Goal: Task Accomplishment & Management: Use online tool/utility

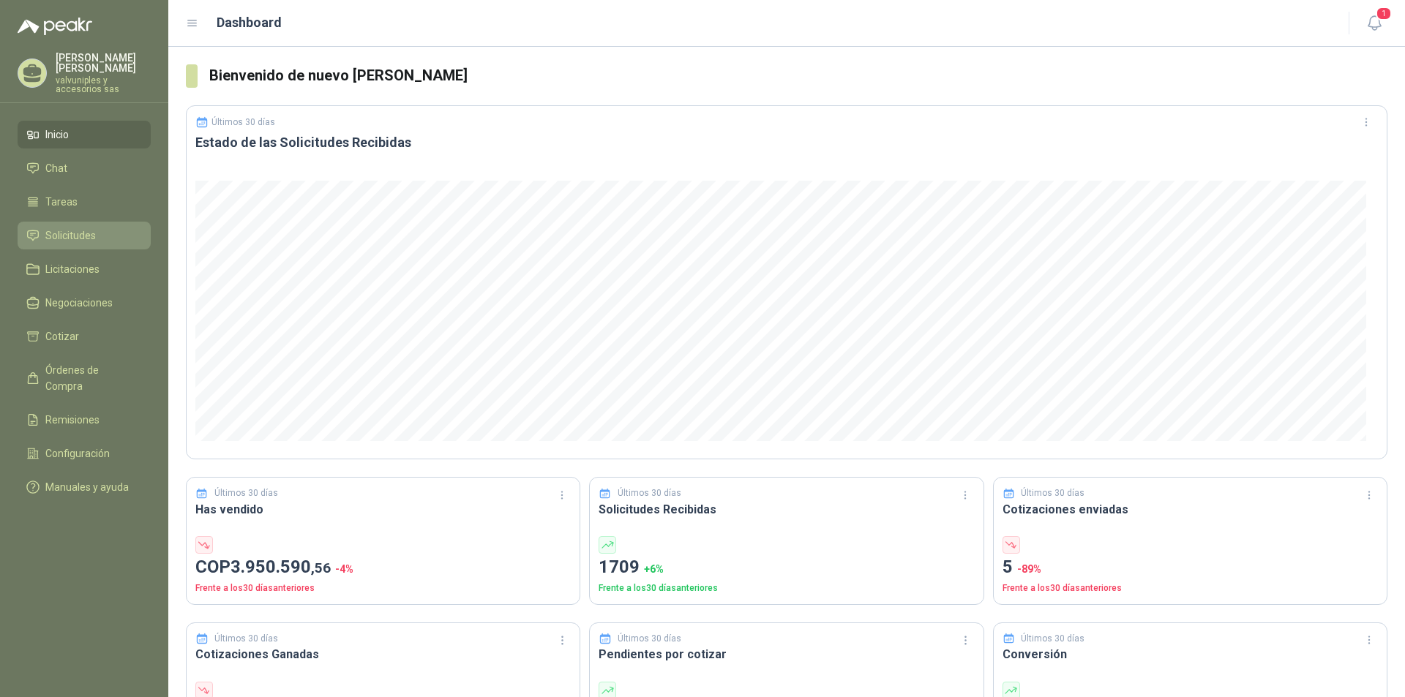
click at [62, 228] on span "Solicitudes" at bounding box center [70, 236] width 50 height 16
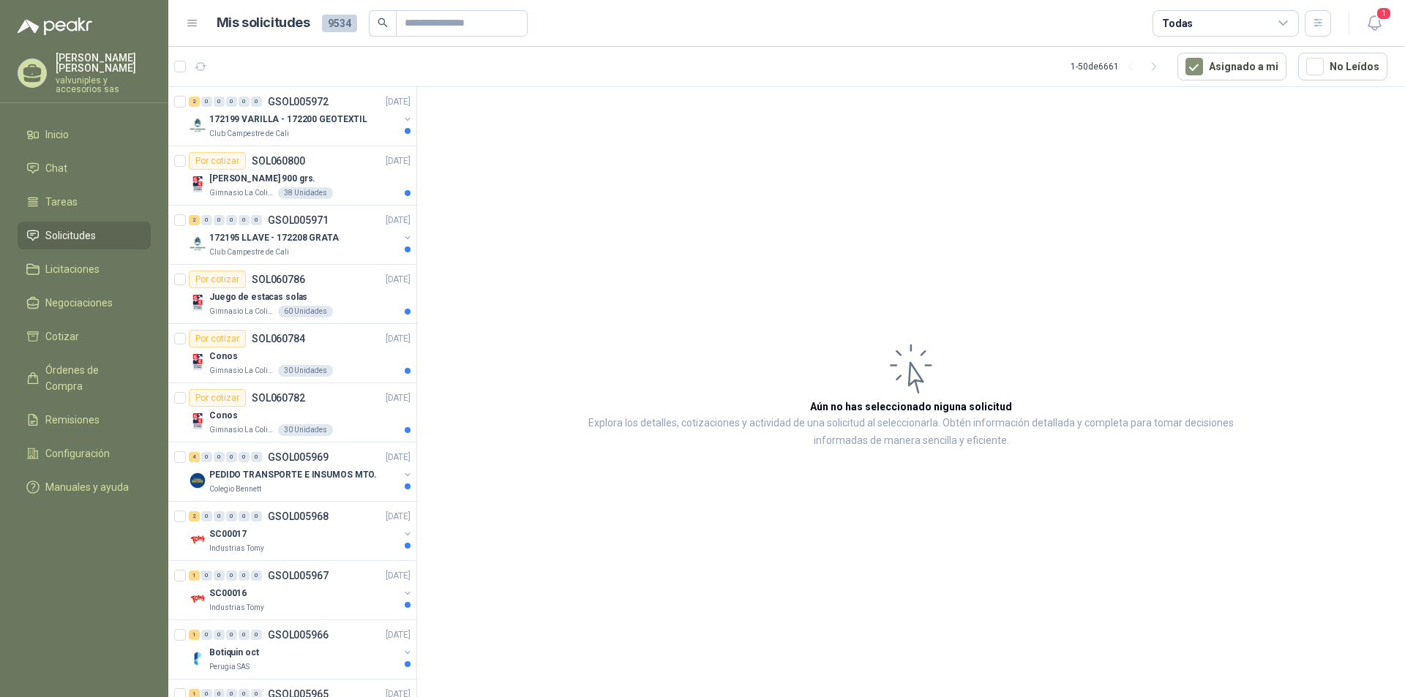
click at [77, 228] on span "Solicitudes" at bounding box center [70, 236] width 50 height 16
click at [83, 362] on span "Órdenes de Compra" at bounding box center [90, 378] width 91 height 32
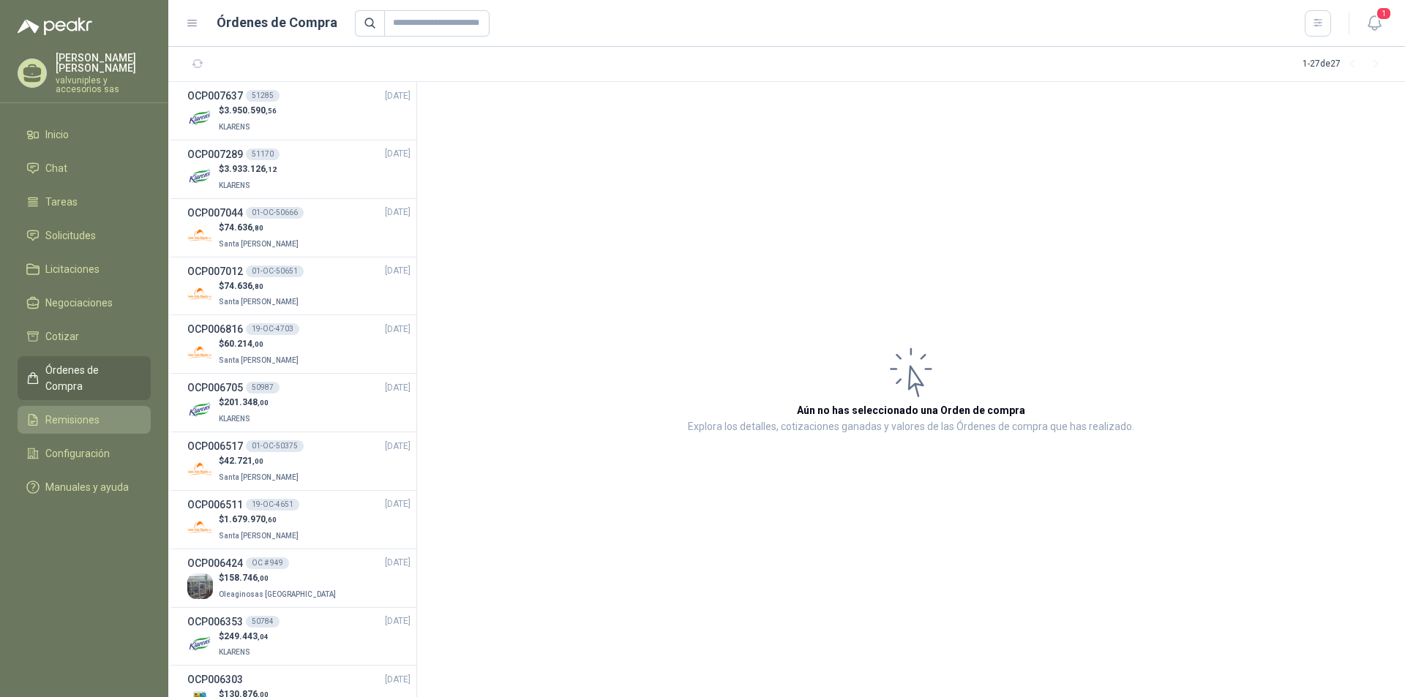
click at [68, 412] on span "Remisiones" at bounding box center [72, 420] width 54 height 16
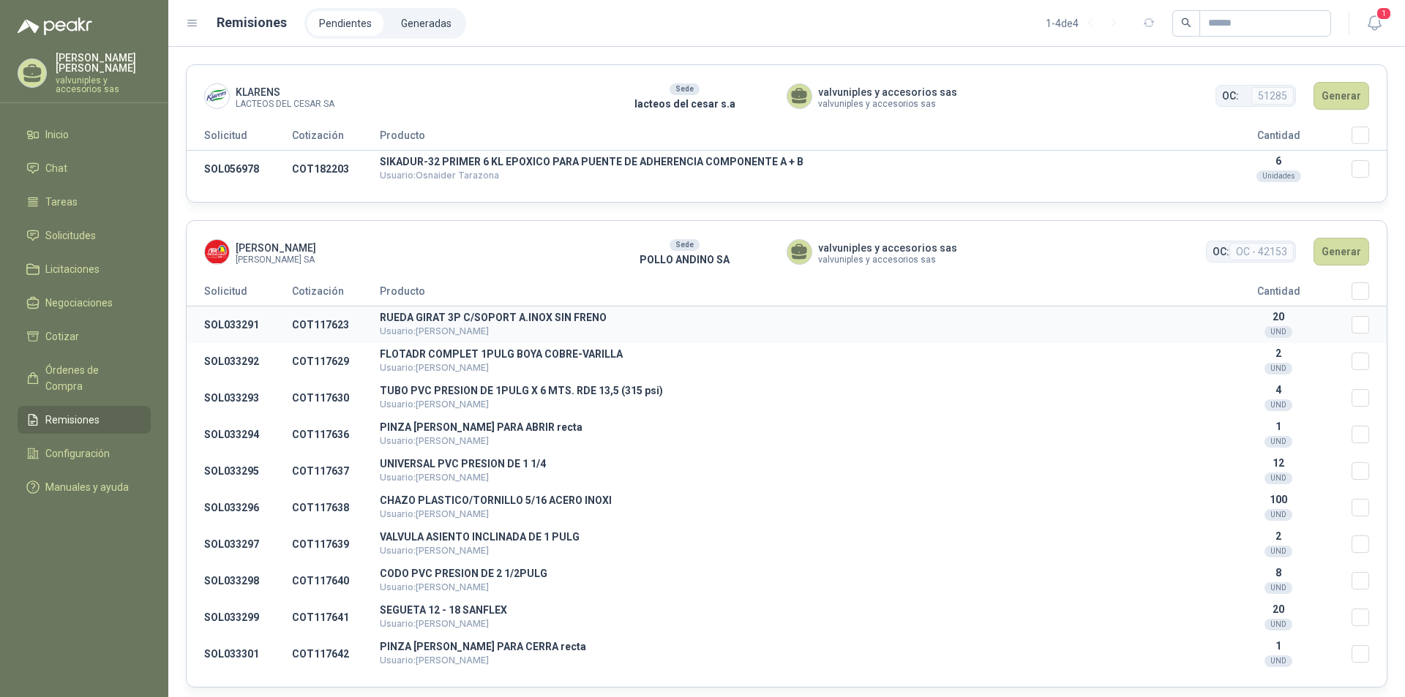
click at [228, 323] on td "SOL033291" at bounding box center [239, 325] width 105 height 37
click at [330, 170] on td "COT182203" at bounding box center [336, 169] width 88 height 37
click at [483, 161] on p "SIKADUR-32 PRIMER 6 KL EPOXICO PARA PUENTE DE ADHERENCIA COMPONENTE A + B" at bounding box center [792, 162] width 825 height 10
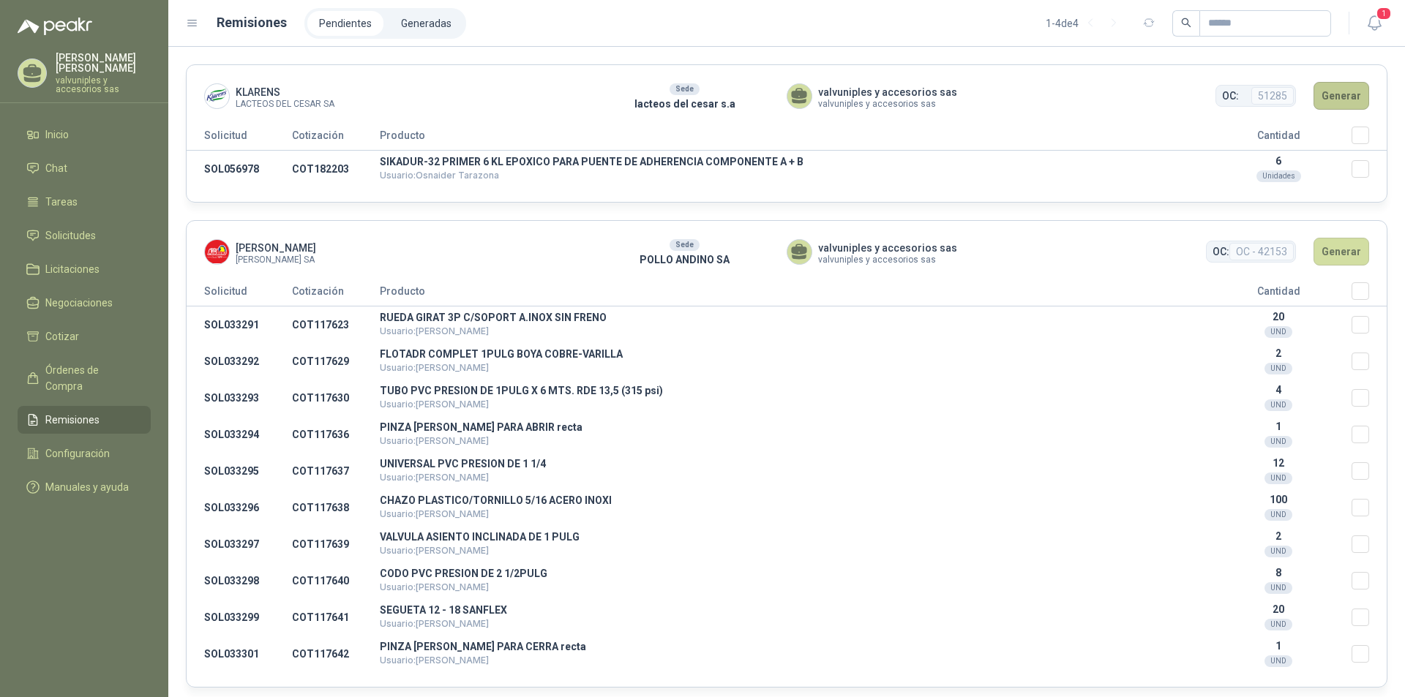
click at [1341, 93] on button "Generar" at bounding box center [1341, 96] width 56 height 28
click at [1338, 94] on button "Generar" at bounding box center [1341, 96] width 56 height 28
click at [425, 22] on li "Generadas" at bounding box center [426, 23] width 74 height 25
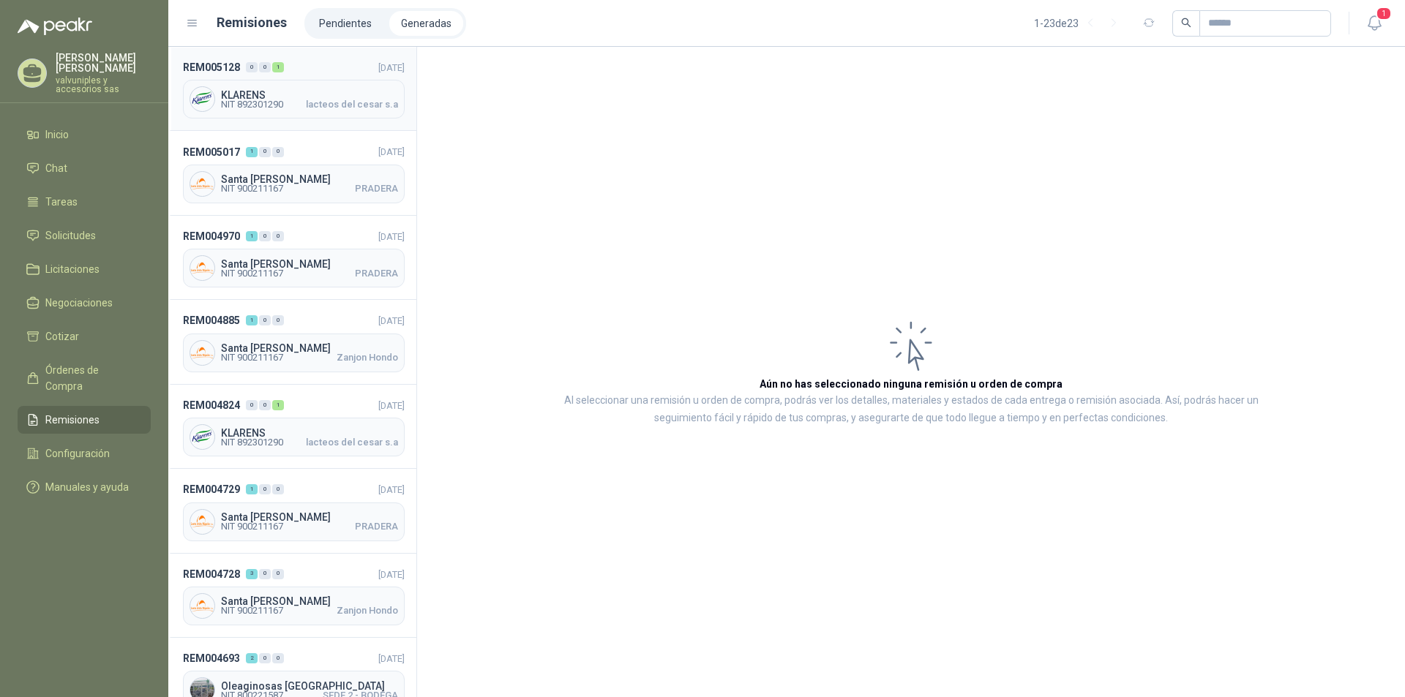
click at [244, 93] on span "KLARENS" at bounding box center [309, 95] width 177 height 10
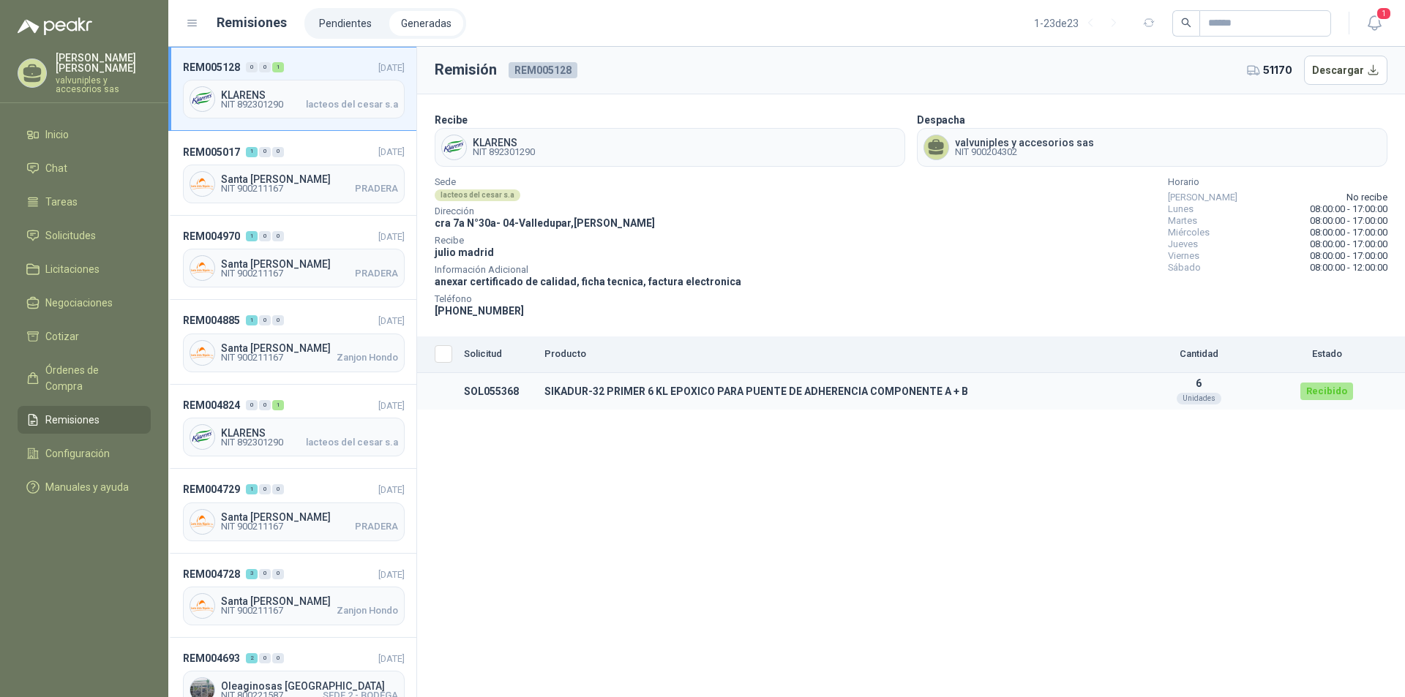
click at [608, 397] on td "SIKADUR-32 PRIMER 6 KL EPOXICO PARA PUENTE DE ADHERENCIA COMPONENTE A + B" at bounding box center [832, 391] width 587 height 37
click at [1336, 394] on div "Recibido" at bounding box center [1326, 392] width 53 height 18
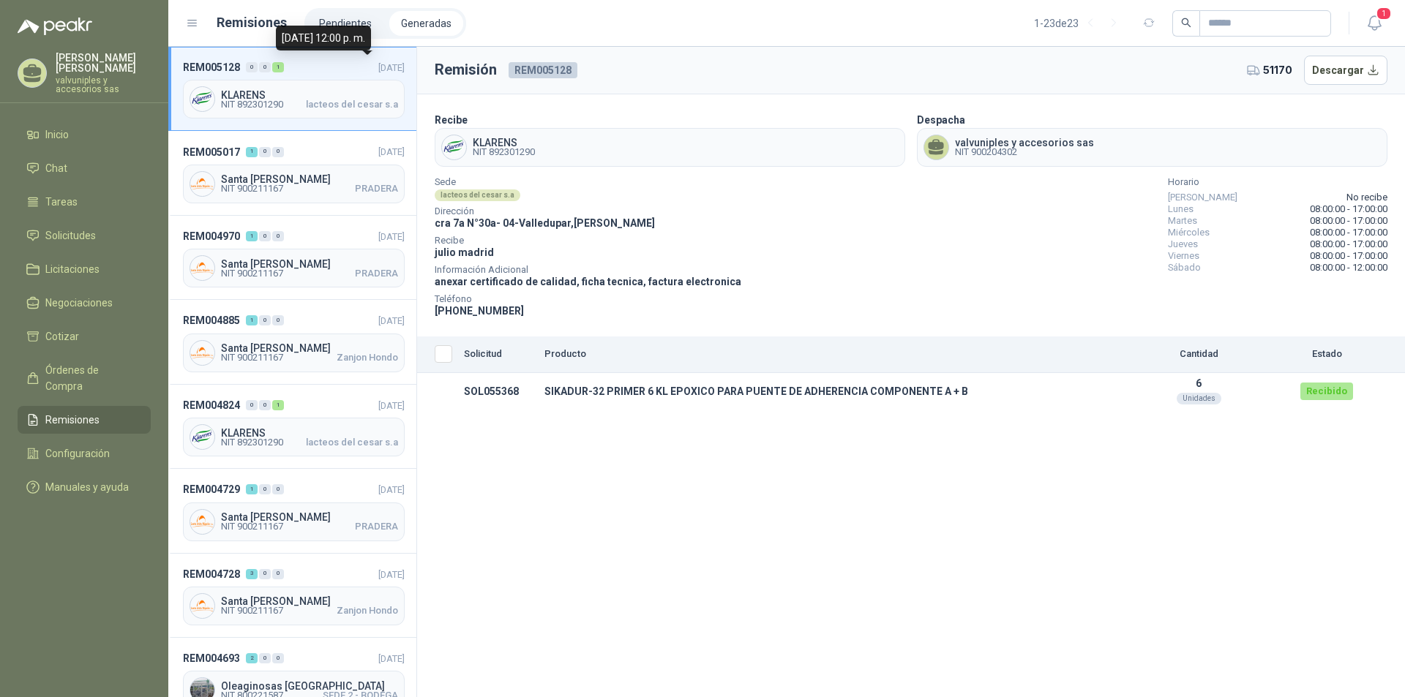
click at [378, 69] on span "[DATE]" at bounding box center [391, 67] width 26 height 11
click at [216, 67] on span "REM005128" at bounding box center [211, 67] width 57 height 16
click at [447, 359] on th "Seleccionar/deseleccionar" at bounding box center [437, 355] width 41 height 37
drag, startPoint x: 463, startPoint y: 390, endPoint x: 523, endPoint y: 396, distance: 60.3
click at [524, 394] on td "SOL055368" at bounding box center [498, 391] width 80 height 37
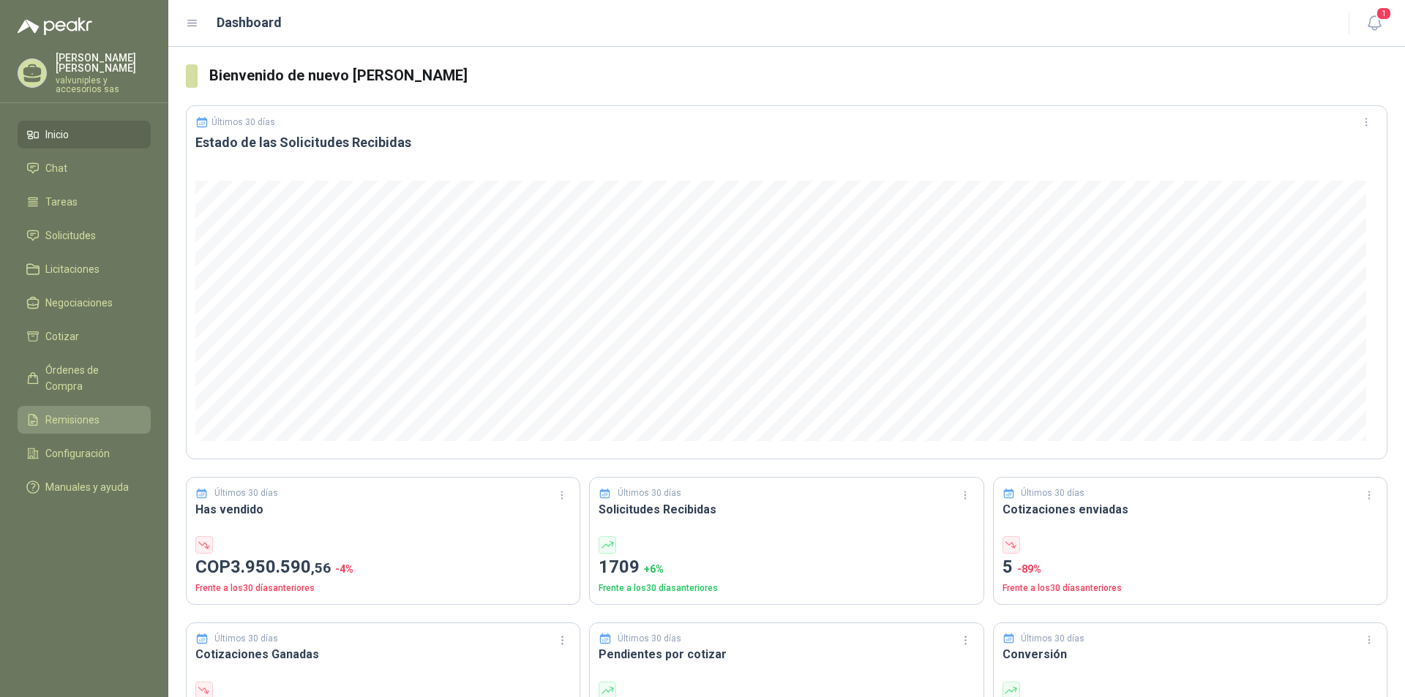
click at [68, 412] on span "Remisiones" at bounding box center [72, 420] width 54 height 16
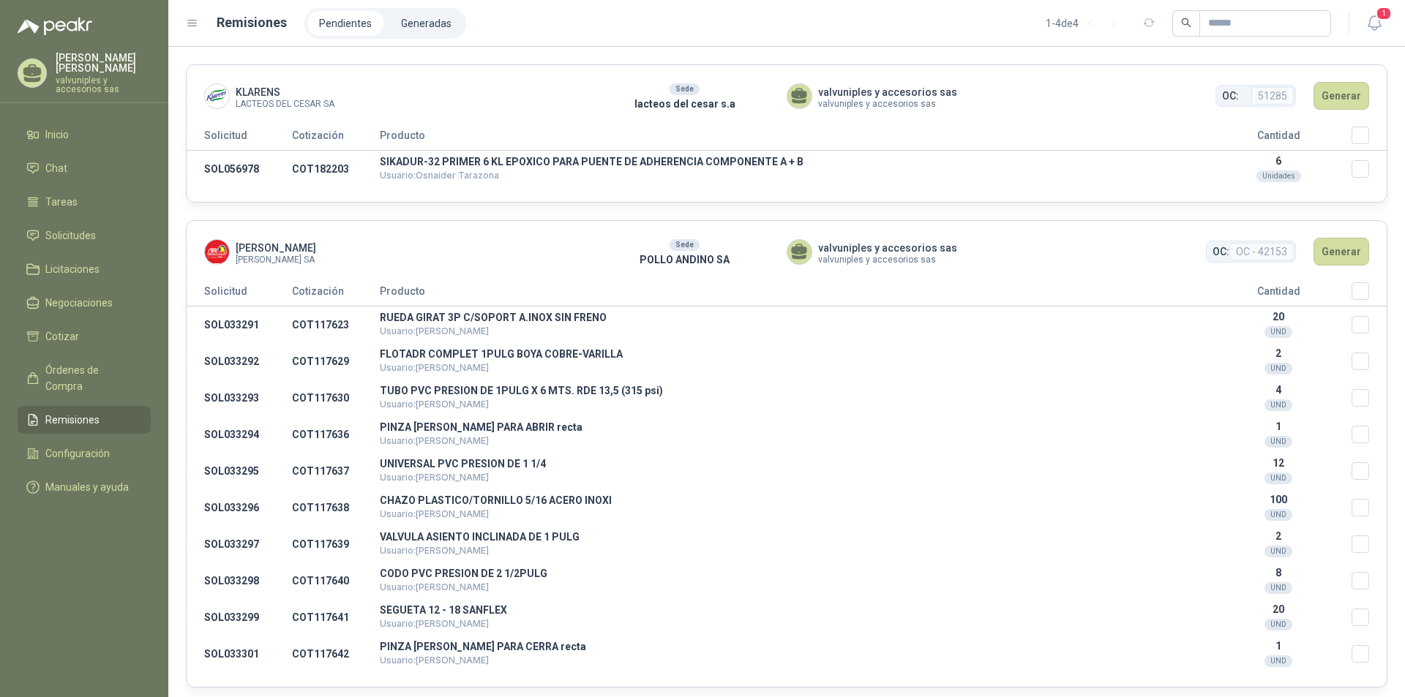
click at [346, 20] on li "Pendientes" at bounding box center [345, 23] width 76 height 25
click at [1321, 93] on button "Generar" at bounding box center [1341, 96] width 56 height 28
click at [337, 26] on li "Pendientes" at bounding box center [345, 23] width 76 height 25
click at [405, 25] on li "Generadas" at bounding box center [426, 23] width 74 height 25
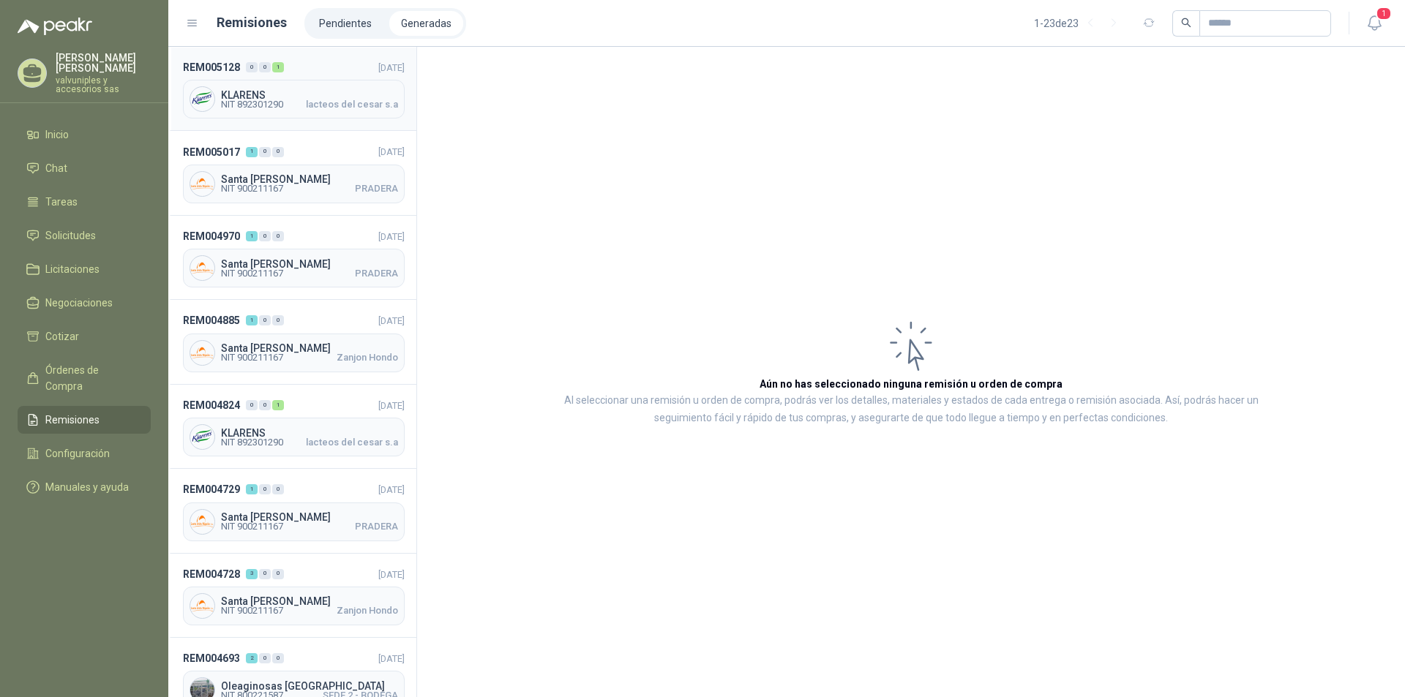
click at [252, 97] on span "KLARENS" at bounding box center [309, 95] width 177 height 10
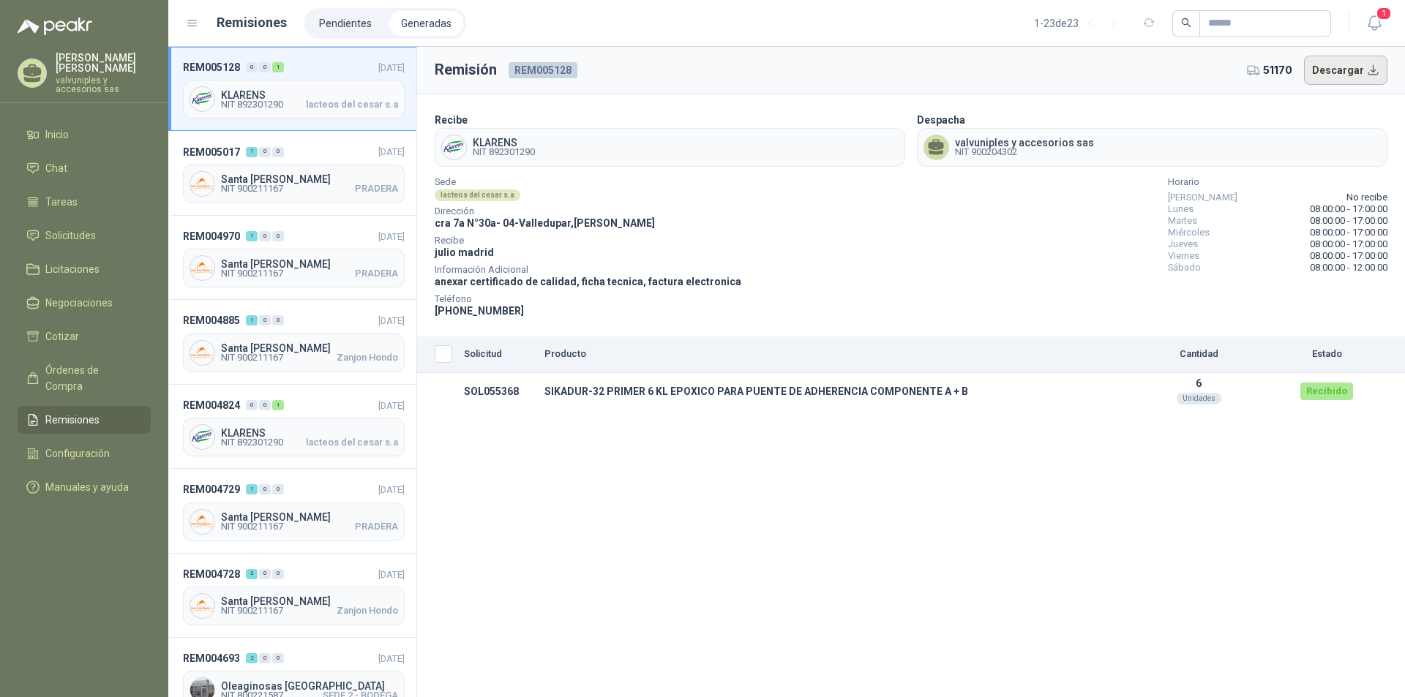
click at [1332, 74] on button "Descargar" at bounding box center [1346, 70] width 84 height 29
click at [81, 412] on span "Remisiones" at bounding box center [72, 420] width 54 height 16
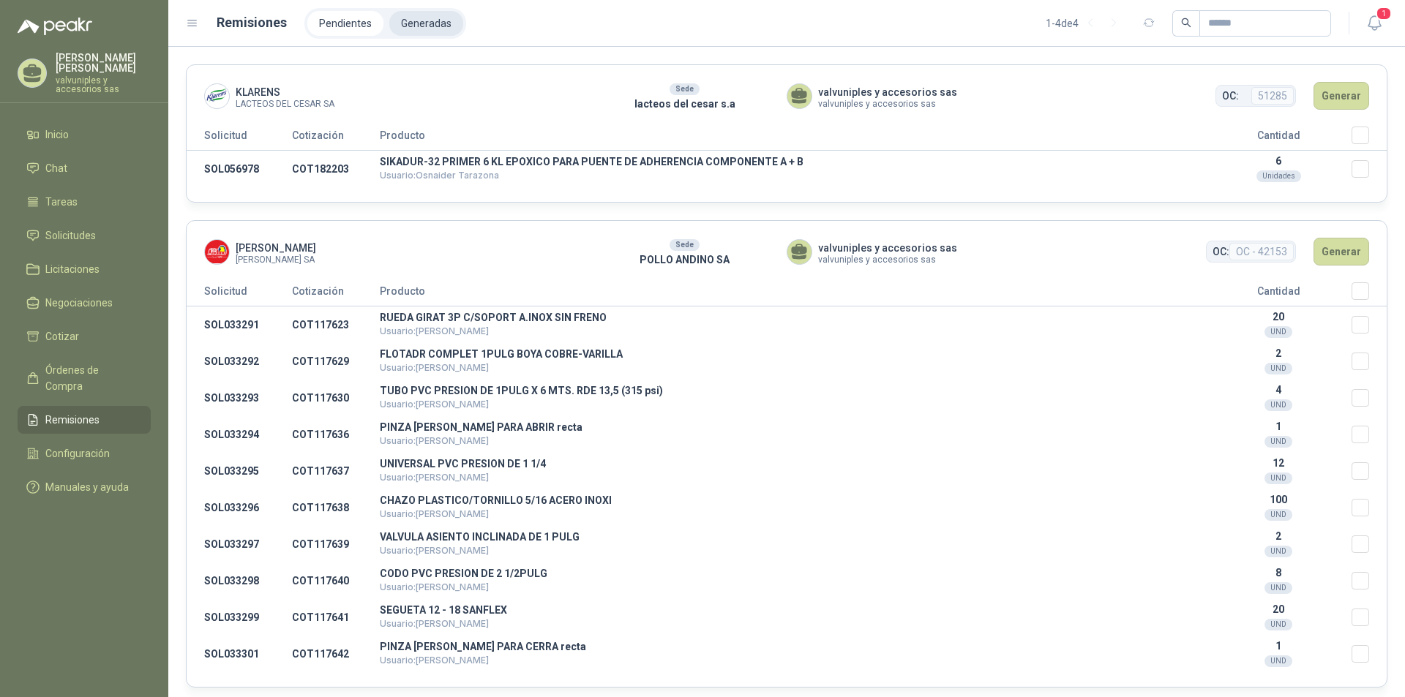
click at [428, 20] on li "Generadas" at bounding box center [426, 23] width 74 height 25
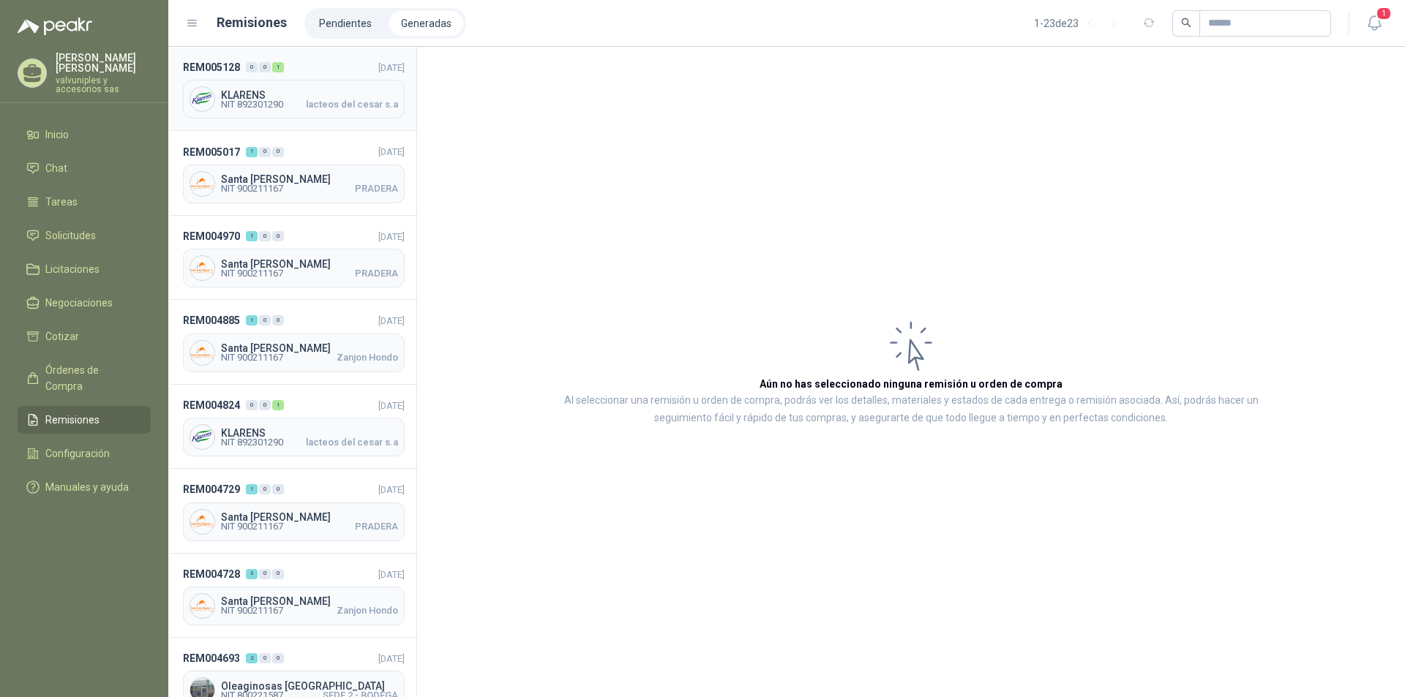
click at [249, 97] on span "KLARENS" at bounding box center [309, 95] width 177 height 10
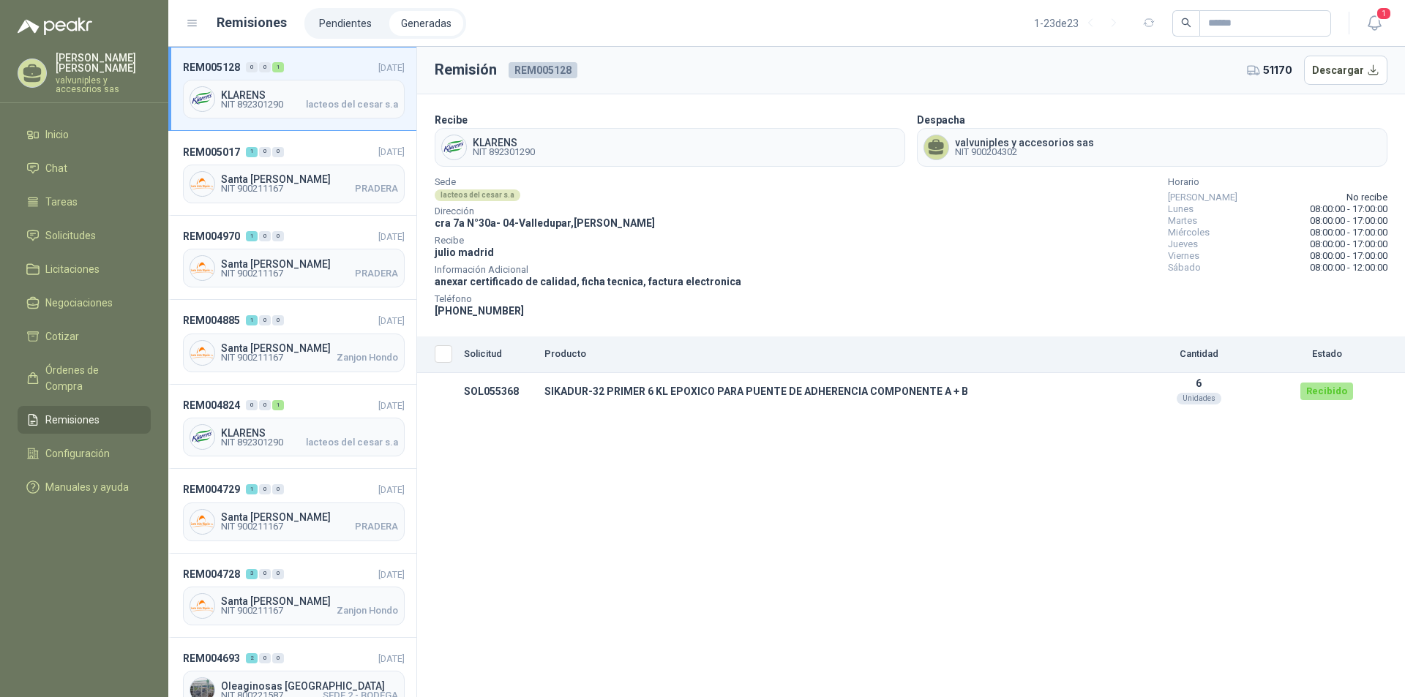
click at [209, 64] on span "REM005128" at bounding box center [211, 67] width 57 height 16
click at [320, 102] on span "lacteos del cesar s.a" at bounding box center [352, 104] width 92 height 9
click at [1330, 70] on button "Descargar" at bounding box center [1346, 70] width 84 height 29
click at [419, 21] on li "Generadas" at bounding box center [426, 23] width 74 height 25
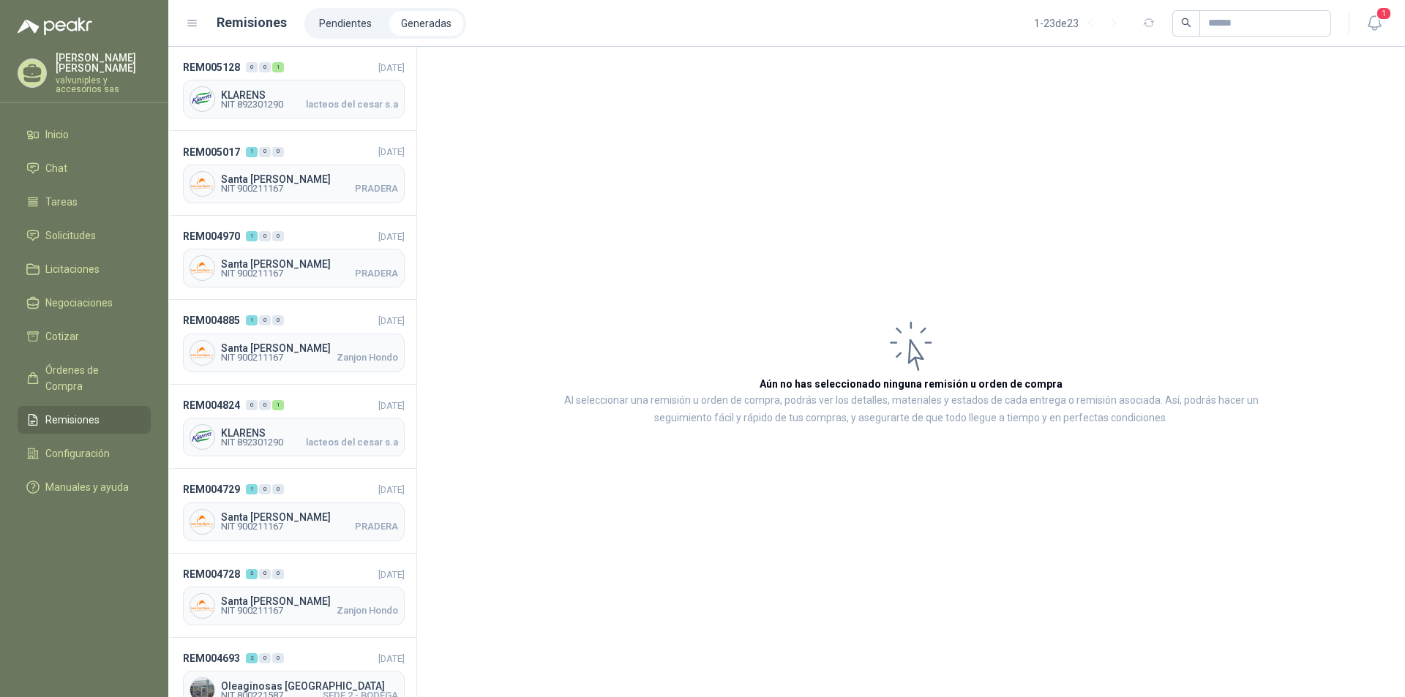
click at [419, 21] on li "Generadas" at bounding box center [426, 23] width 74 height 25
click at [1376, 16] on span "1" at bounding box center [1384, 14] width 16 height 14
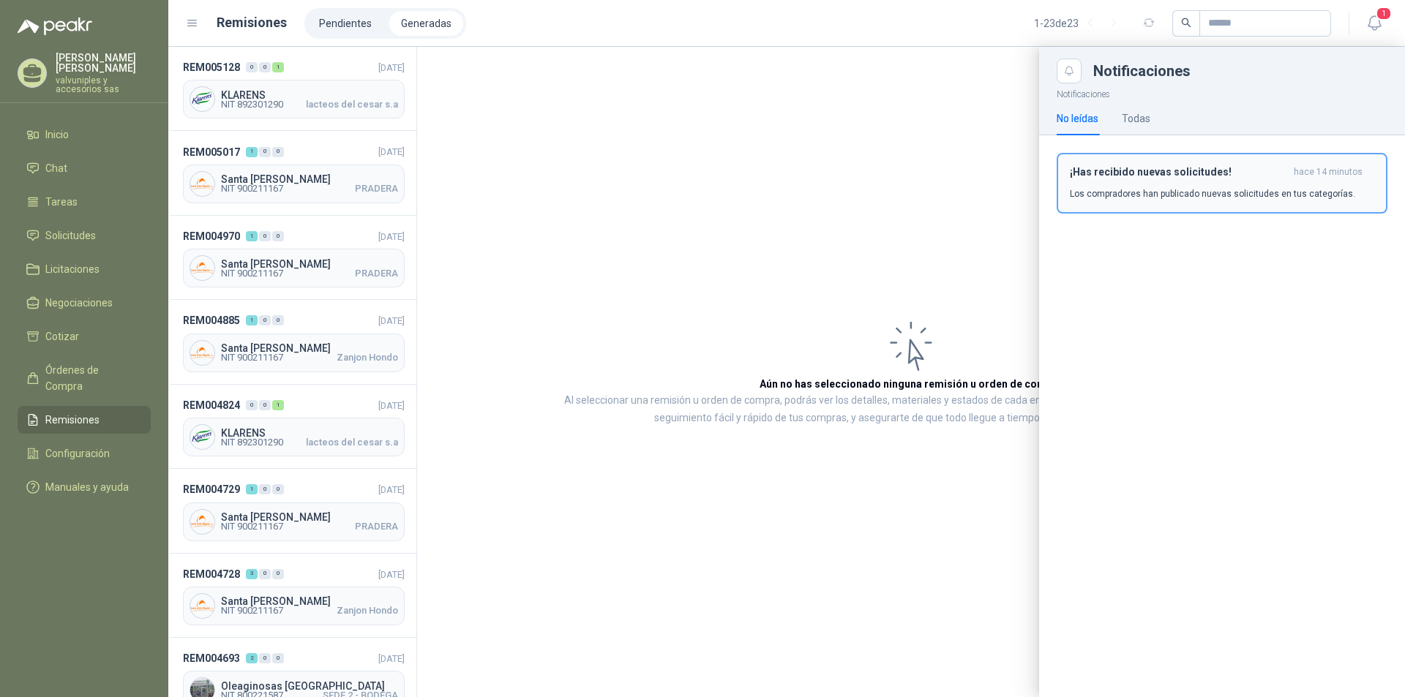
click at [1149, 171] on h3 "¡Has recibido nuevas solicitudes!" at bounding box center [1179, 172] width 218 height 12
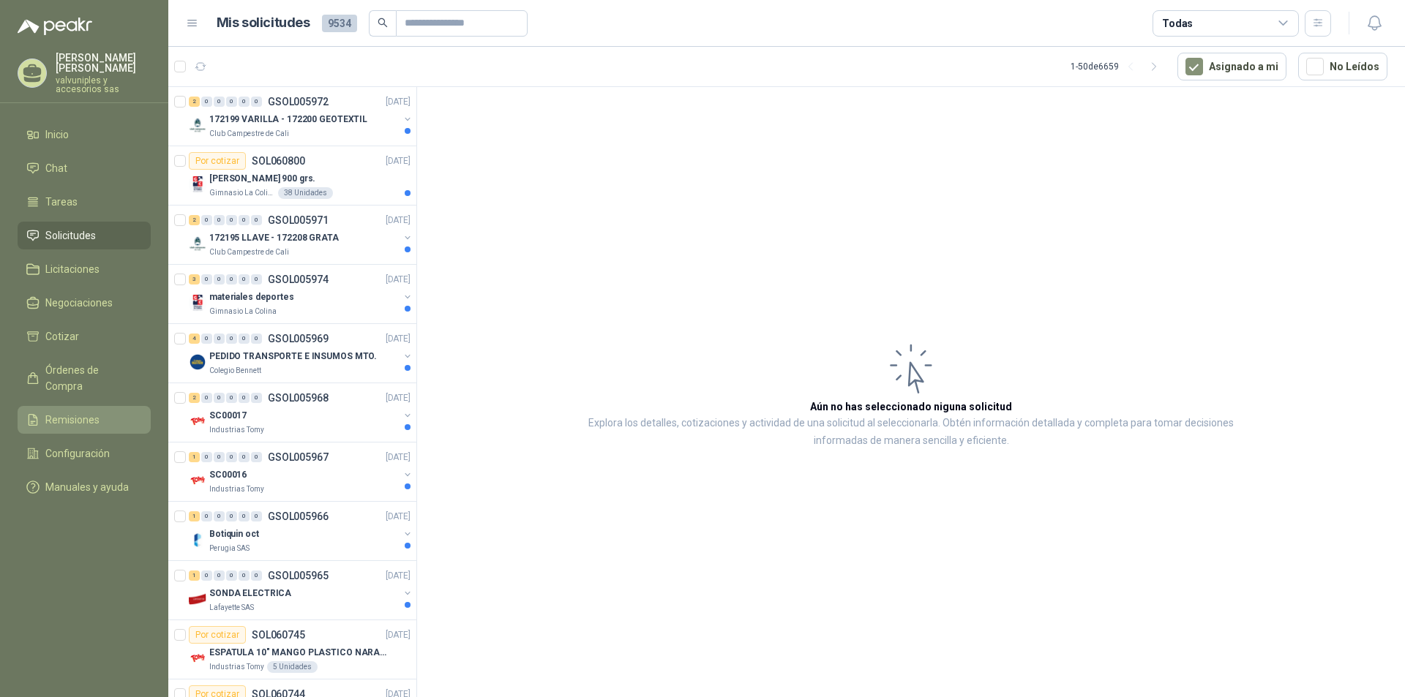
click at [77, 412] on span "Remisiones" at bounding box center [72, 420] width 54 height 16
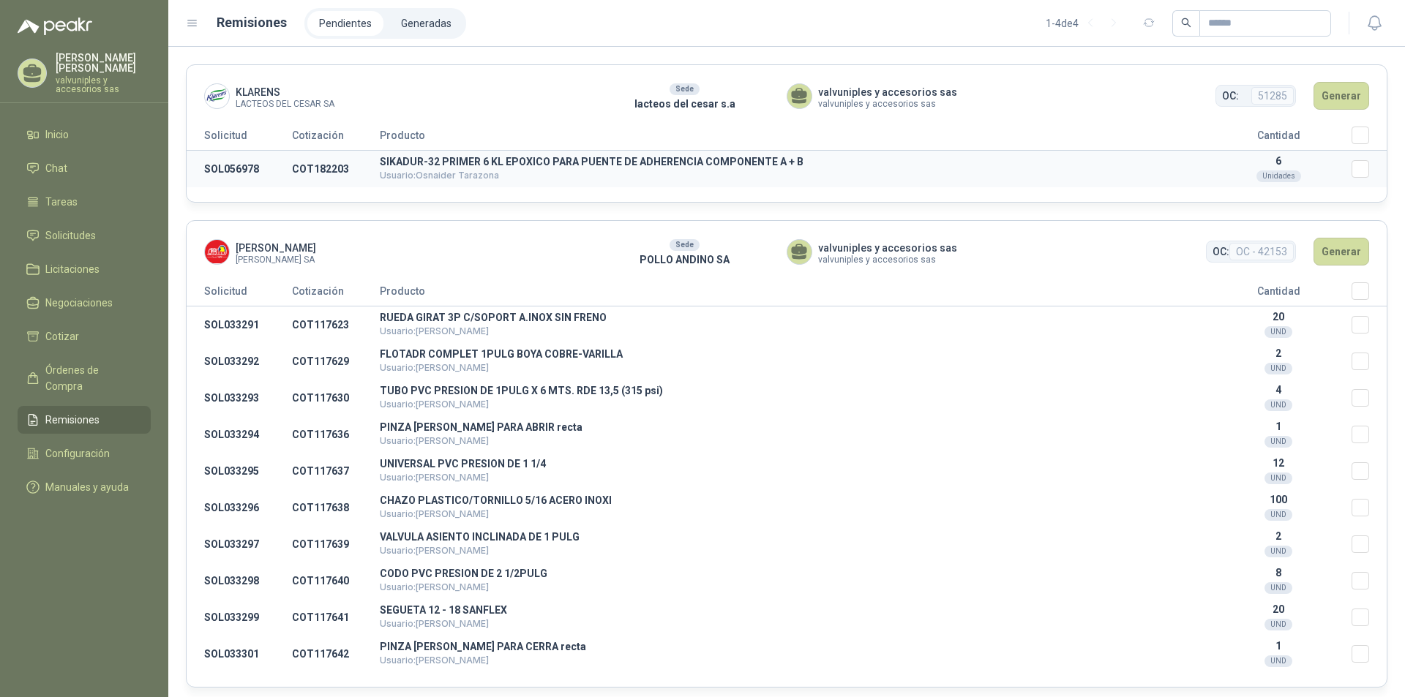
click at [223, 170] on td "SOL056978" at bounding box center [239, 169] width 105 height 37
click at [627, 160] on p "SIKADUR-32 PRIMER 6 KL EPOXICO PARA PUENTE DE ADHERENCIA COMPONENTE A + B" at bounding box center [792, 162] width 825 height 10
click at [626, 159] on p "SIKADUR-32 PRIMER 6 KL EPOXICO PARA PUENTE DE ADHERENCIA COMPONENTE A + B" at bounding box center [792, 162] width 825 height 10
click at [1313, 94] on button "Generar" at bounding box center [1341, 96] width 56 height 28
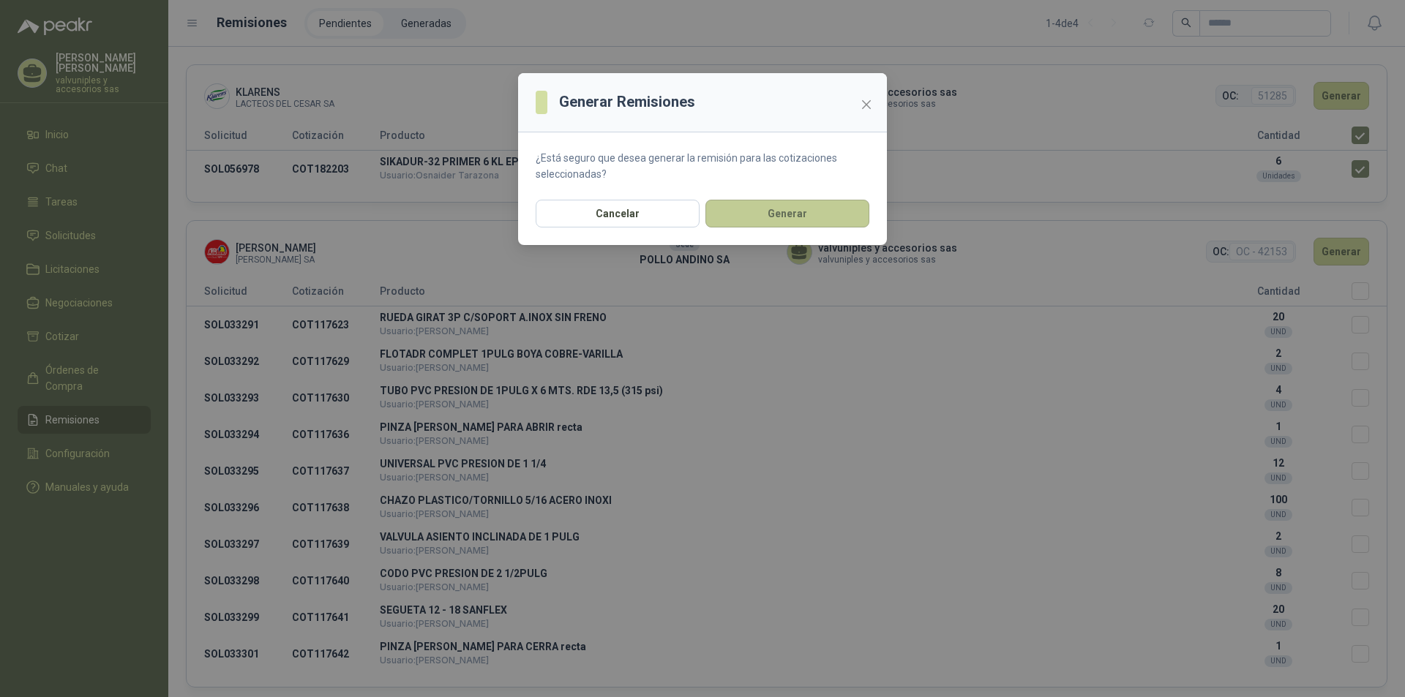
click at [779, 211] on button "Generar" at bounding box center [787, 214] width 164 height 28
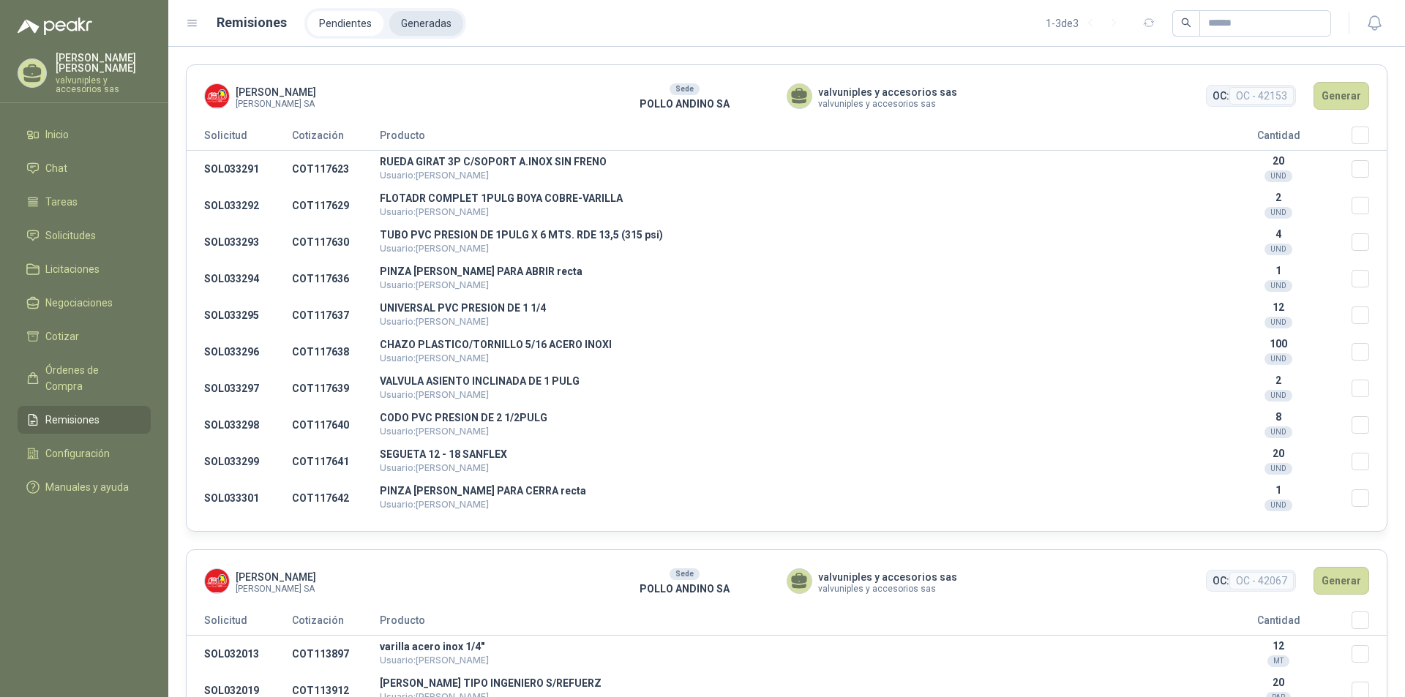
click at [408, 23] on li "Generadas" at bounding box center [426, 23] width 74 height 25
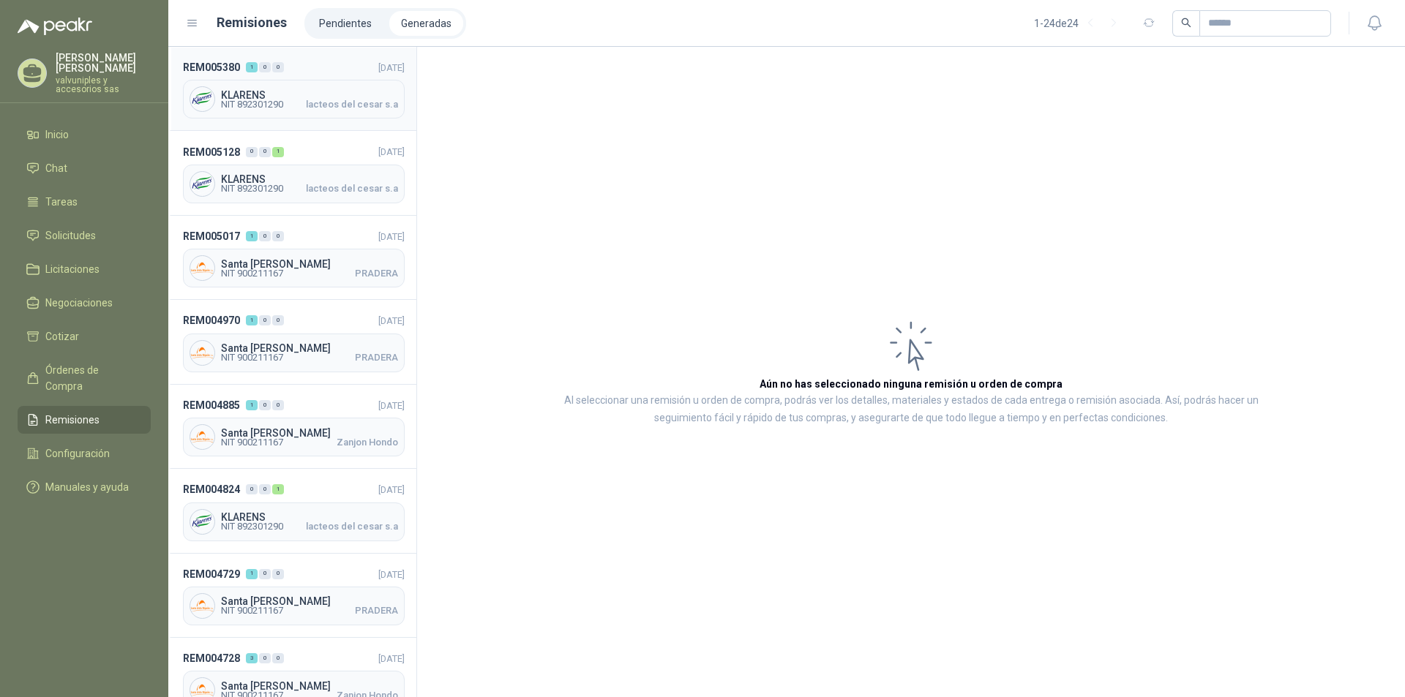
click at [245, 90] on span "KLARENS" at bounding box center [309, 95] width 177 height 10
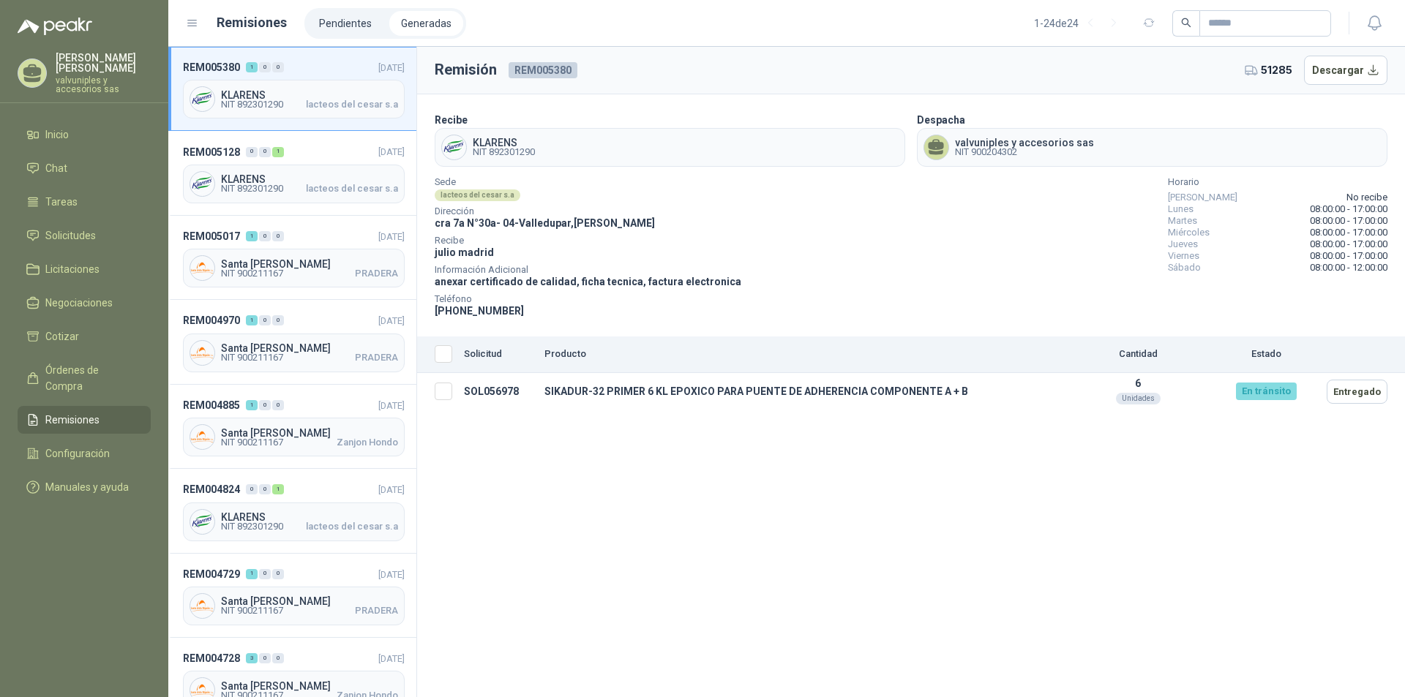
click at [537, 74] on span "REM005380" at bounding box center [543, 70] width 69 height 16
